Goal: Information Seeking & Learning: Learn about a topic

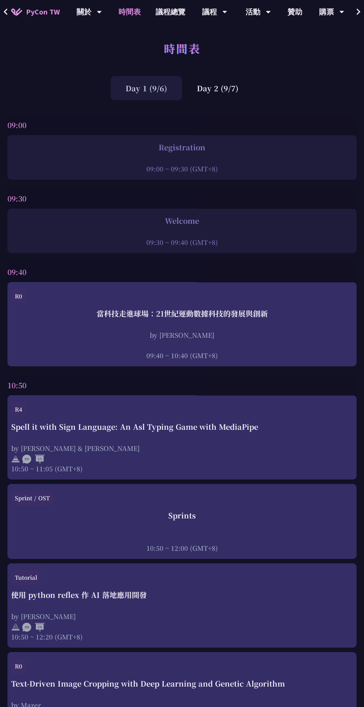
click at [238, 96] on div "Day 2 (9/7)" at bounding box center [217, 88] width 71 height 24
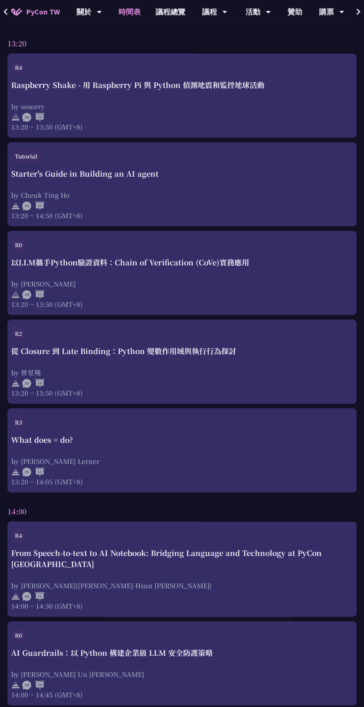
scroll to position [1436, 0]
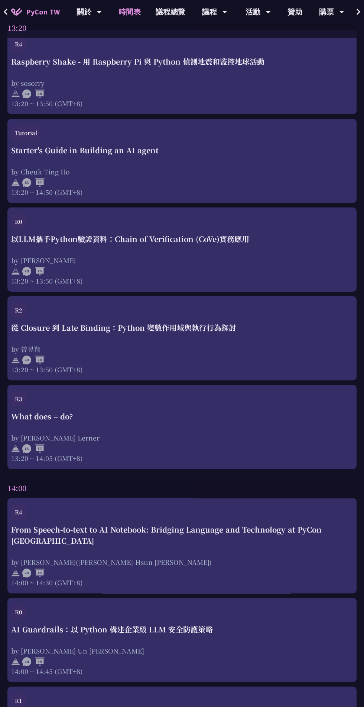
click at [242, 72] on div "Raspberry Shake - 用 Raspberry Pi 與 Python 偵測地震和監控地球活動 by sosorry 13:20 ~ 13:50 …" at bounding box center [181, 82] width 341 height 52
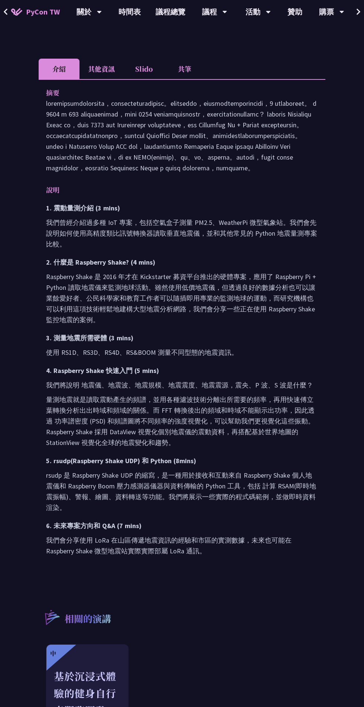
scroll to position [197, 0]
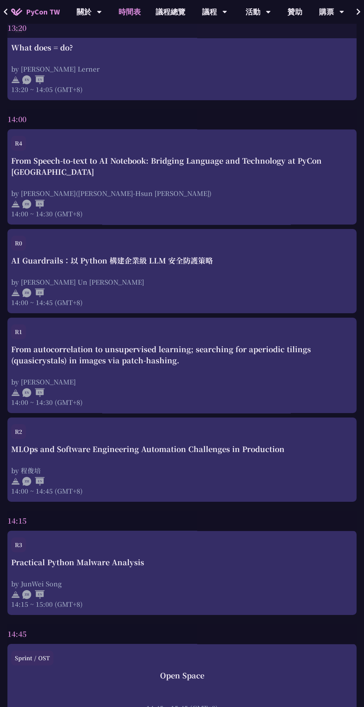
scroll to position [1806, 0]
